Goal: Book appointment/travel/reservation

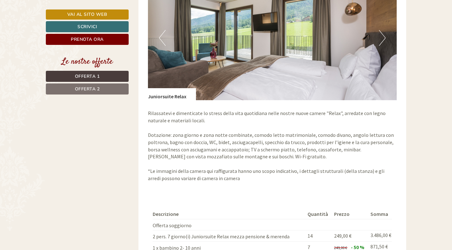
scroll to position [499, 0]
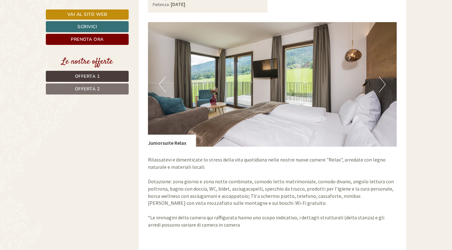
click at [383, 77] on button "Next" at bounding box center [382, 85] width 7 height 16
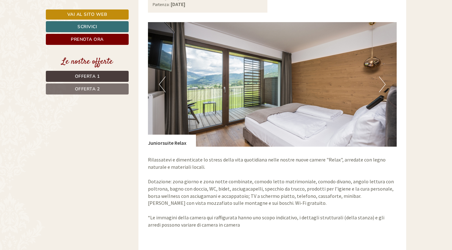
click at [383, 77] on button "Next" at bounding box center [382, 85] width 7 height 16
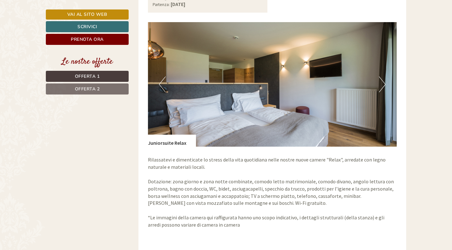
click at [380, 77] on button "Next" at bounding box center [382, 85] width 7 height 16
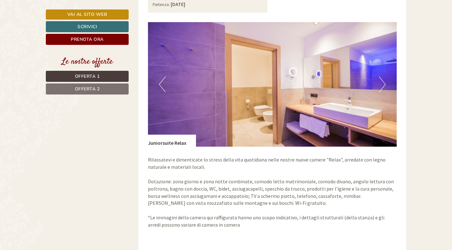
click at [380, 77] on button "Next" at bounding box center [382, 85] width 7 height 16
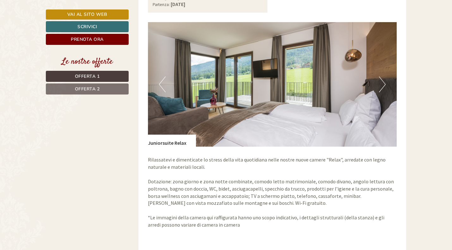
click at [380, 77] on button "Next" at bounding box center [382, 85] width 7 height 16
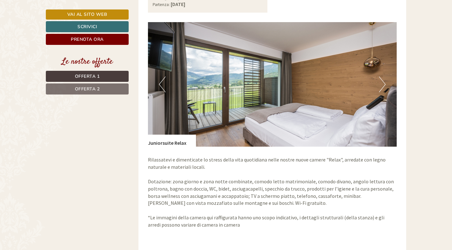
click at [380, 77] on button "Next" at bounding box center [382, 85] width 7 height 16
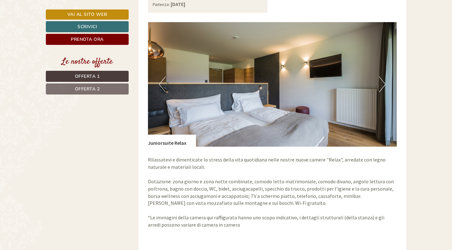
click at [380, 77] on button "Next" at bounding box center [382, 85] width 7 height 16
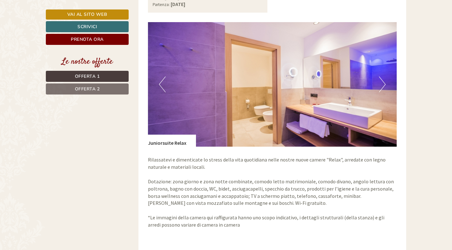
click at [380, 77] on button "Next" at bounding box center [382, 85] width 7 height 16
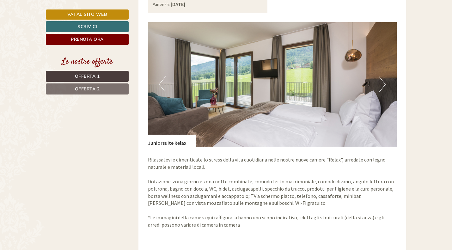
scroll to position [498, 0]
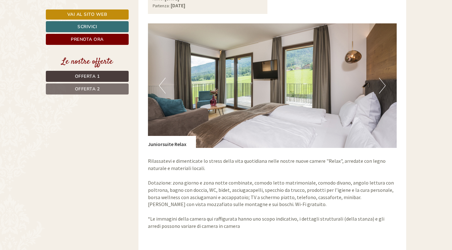
click at [380, 78] on button "Next" at bounding box center [382, 86] width 7 height 16
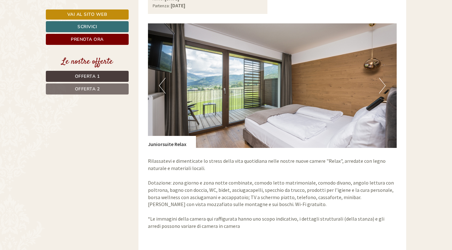
click at [380, 78] on button "Next" at bounding box center [382, 86] width 7 height 16
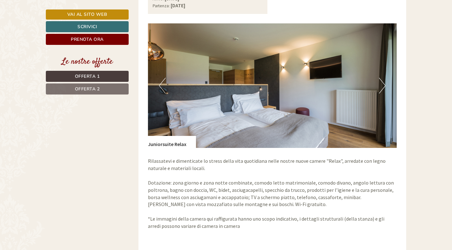
click at [380, 78] on button "Next" at bounding box center [382, 86] width 7 height 16
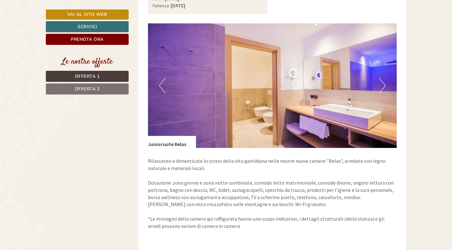
click at [380, 78] on button "Next" at bounding box center [382, 86] width 7 height 16
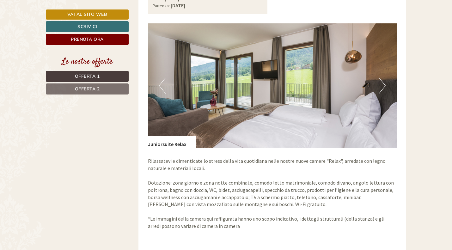
click at [380, 78] on button "Next" at bounding box center [382, 86] width 7 height 16
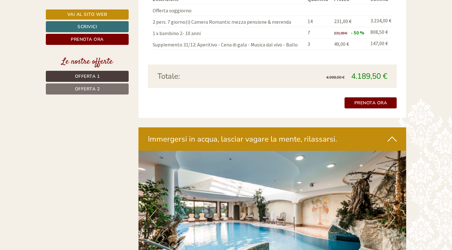
scroll to position [1289, 0]
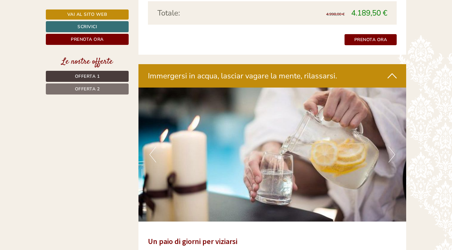
click at [390, 147] on button "Next" at bounding box center [392, 155] width 7 height 16
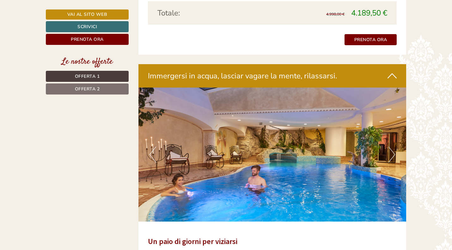
click at [390, 147] on button "Next" at bounding box center [392, 155] width 7 height 16
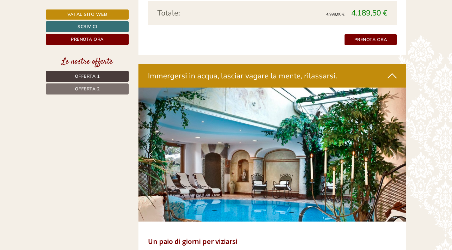
click at [390, 147] on button "Next" at bounding box center [392, 155] width 7 height 16
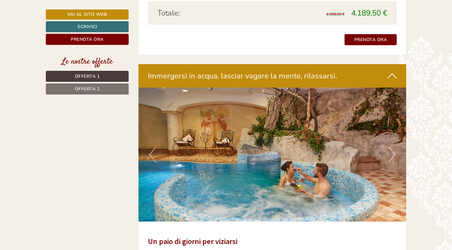
click at [390, 147] on button "Next" at bounding box center [392, 155] width 7 height 16
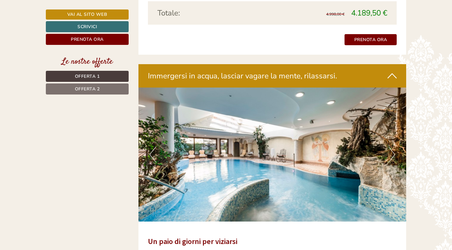
click at [390, 147] on button "Next" at bounding box center [392, 155] width 7 height 16
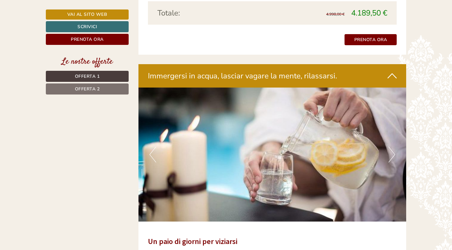
click at [390, 147] on button "Next" at bounding box center [392, 155] width 7 height 16
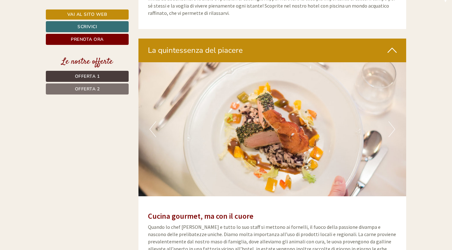
scroll to position [1605, 0]
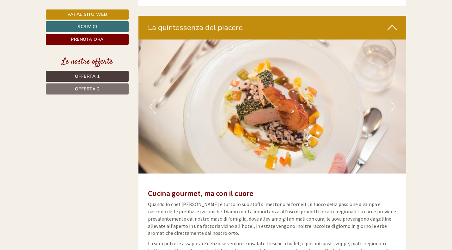
click at [391, 99] on button "Next" at bounding box center [392, 107] width 7 height 16
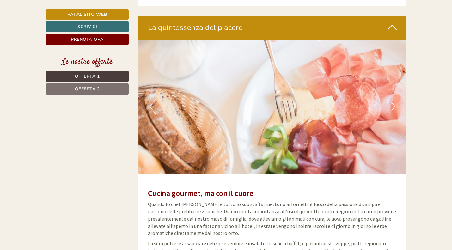
click at [390, 99] on button "Next" at bounding box center [392, 107] width 7 height 16
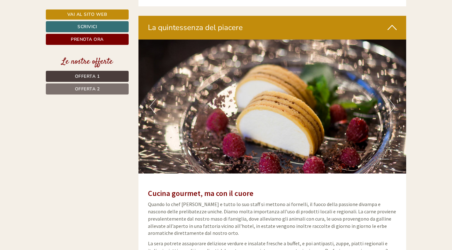
click at [390, 99] on button "Next" at bounding box center [392, 107] width 7 height 16
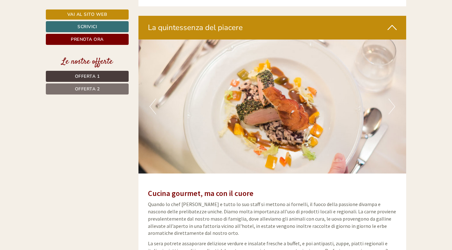
click at [390, 99] on button "Next" at bounding box center [392, 107] width 7 height 16
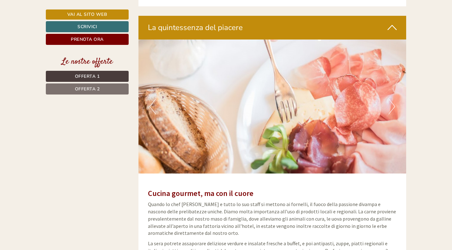
click at [389, 99] on button "Next" at bounding box center [392, 107] width 7 height 16
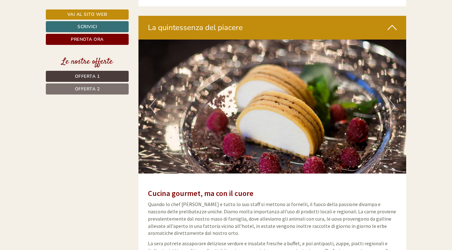
click at [389, 99] on button "Next" at bounding box center [392, 107] width 7 height 16
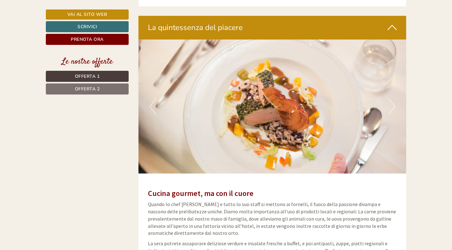
click at [389, 99] on button "Next" at bounding box center [392, 107] width 7 height 16
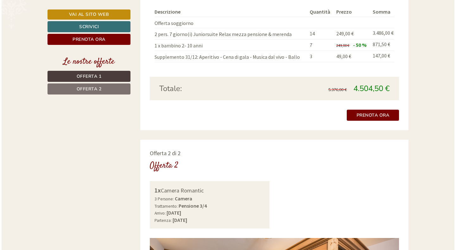
scroll to position [719, 0]
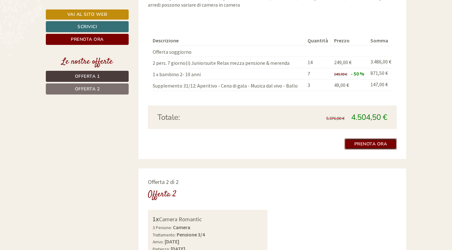
click at [387, 139] on link "Prenota ora" at bounding box center [371, 144] width 53 height 11
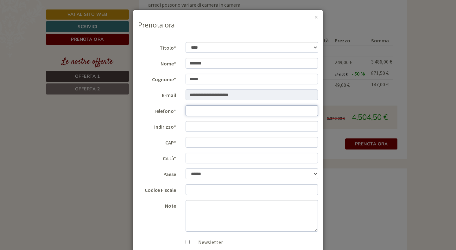
click at [203, 115] on input "Telefono*" at bounding box center [251, 110] width 133 height 11
type input "**********"
type input "*****"
type input "****"
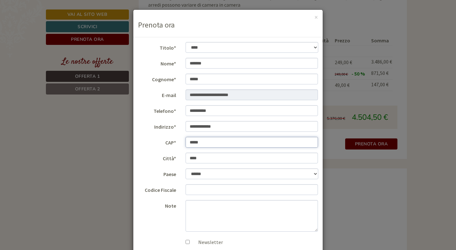
type input "*****"
click at [217, 190] on input "Codice Fiscale" at bounding box center [251, 189] width 133 height 11
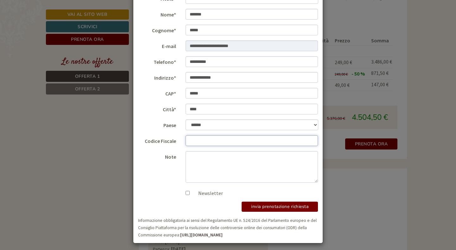
scroll to position [51, 0]
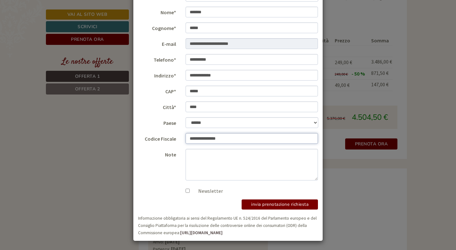
type input "**********"
click at [201, 158] on textarea "Note" at bounding box center [251, 165] width 133 height 32
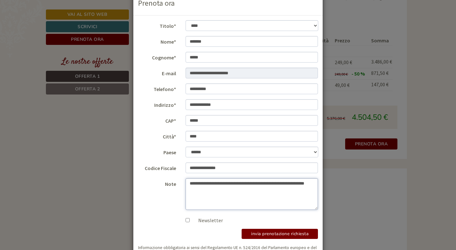
scroll to position [32, 0]
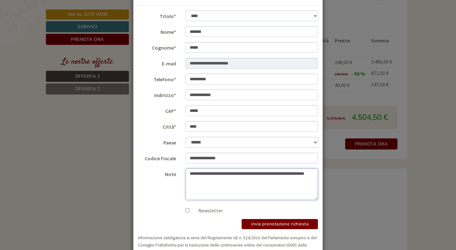
drag, startPoint x: 188, startPoint y: 173, endPoint x: 211, endPoint y: 184, distance: 25.6
click at [211, 184] on textarea "**********" at bounding box center [251, 185] width 133 height 32
click at [248, 194] on textarea "**********" at bounding box center [251, 185] width 133 height 32
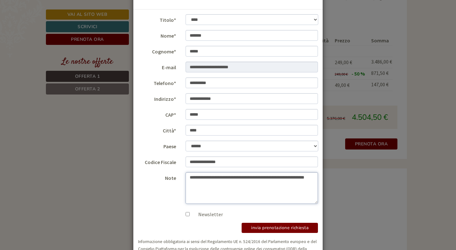
scroll to position [51, 0]
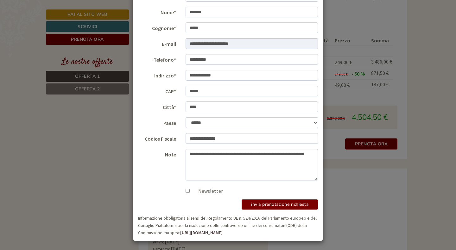
click at [185, 193] on label "Newsletter" at bounding box center [203, 191] width 37 height 7
click at [218, 161] on textarea "**********" at bounding box center [251, 165] width 133 height 32
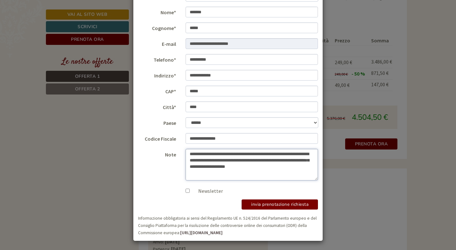
type textarea "**********"
click at [273, 202] on button "invia prenotazione richiesta" at bounding box center [279, 205] width 76 height 10
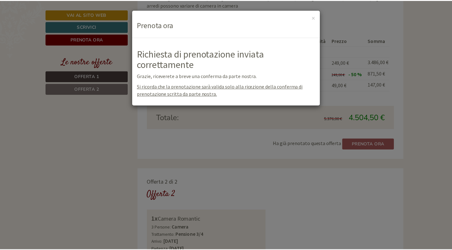
scroll to position [0, 0]
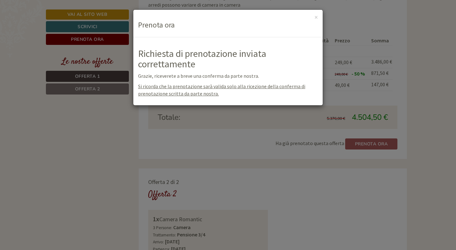
click at [445, 121] on div "**********" at bounding box center [228, 125] width 456 height 250
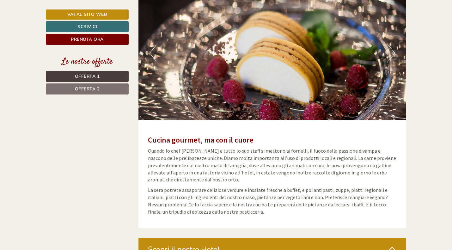
scroll to position [1563, 0]
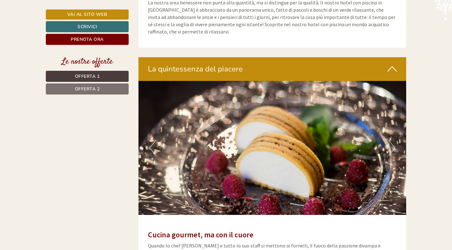
click at [330, 97] on img at bounding box center [273, 148] width 268 height 134
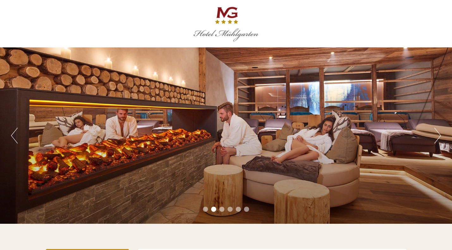
scroll to position [0, 0]
click at [434, 133] on div "Previous Next 1 2 3 4 5 6" at bounding box center [226, 135] width 452 height 177
click at [438, 136] on button "Next" at bounding box center [438, 136] width 7 height 16
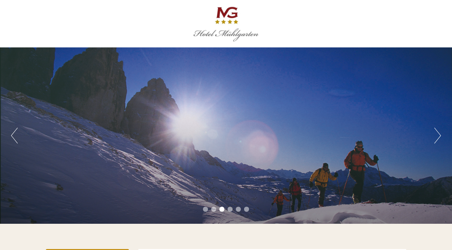
click at [438, 136] on button "Next" at bounding box center [438, 136] width 7 height 16
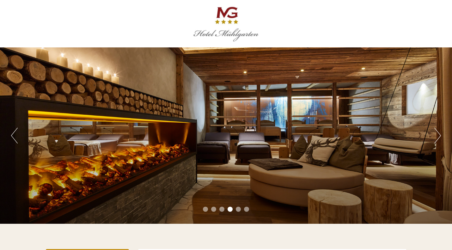
click at [438, 136] on button "Next" at bounding box center [438, 136] width 7 height 16
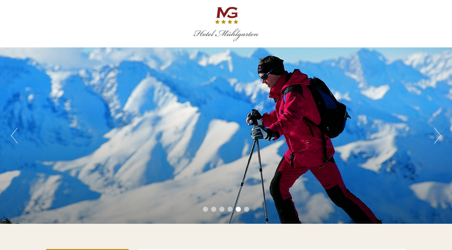
click at [438, 136] on button "Next" at bounding box center [438, 136] width 7 height 16
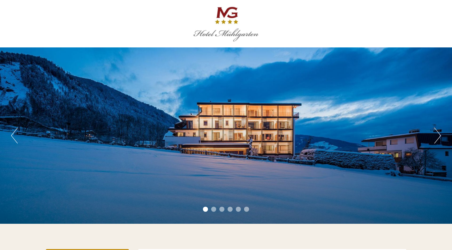
click at [438, 136] on button "Next" at bounding box center [438, 136] width 7 height 16
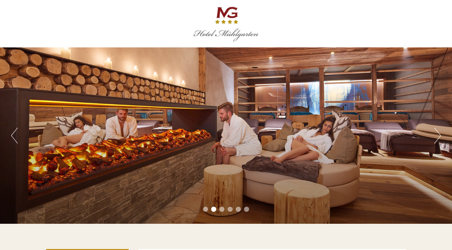
click at [438, 136] on button "Next" at bounding box center [438, 136] width 7 height 16
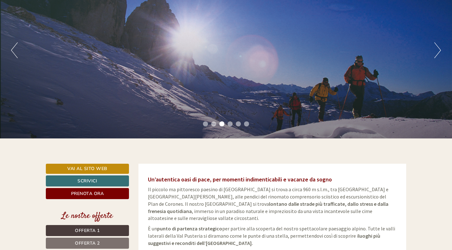
scroll to position [95, 0]
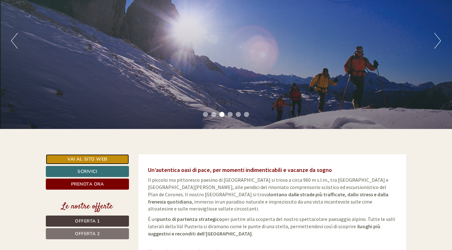
click at [88, 160] on link "Vai al sito web" at bounding box center [87, 159] width 83 height 10
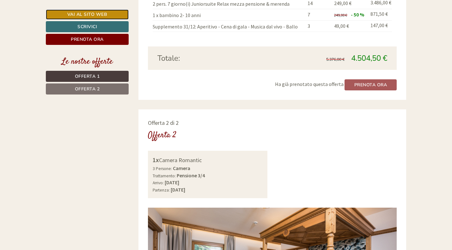
scroll to position [791, 0]
